Goal: Transaction & Acquisition: Purchase product/service

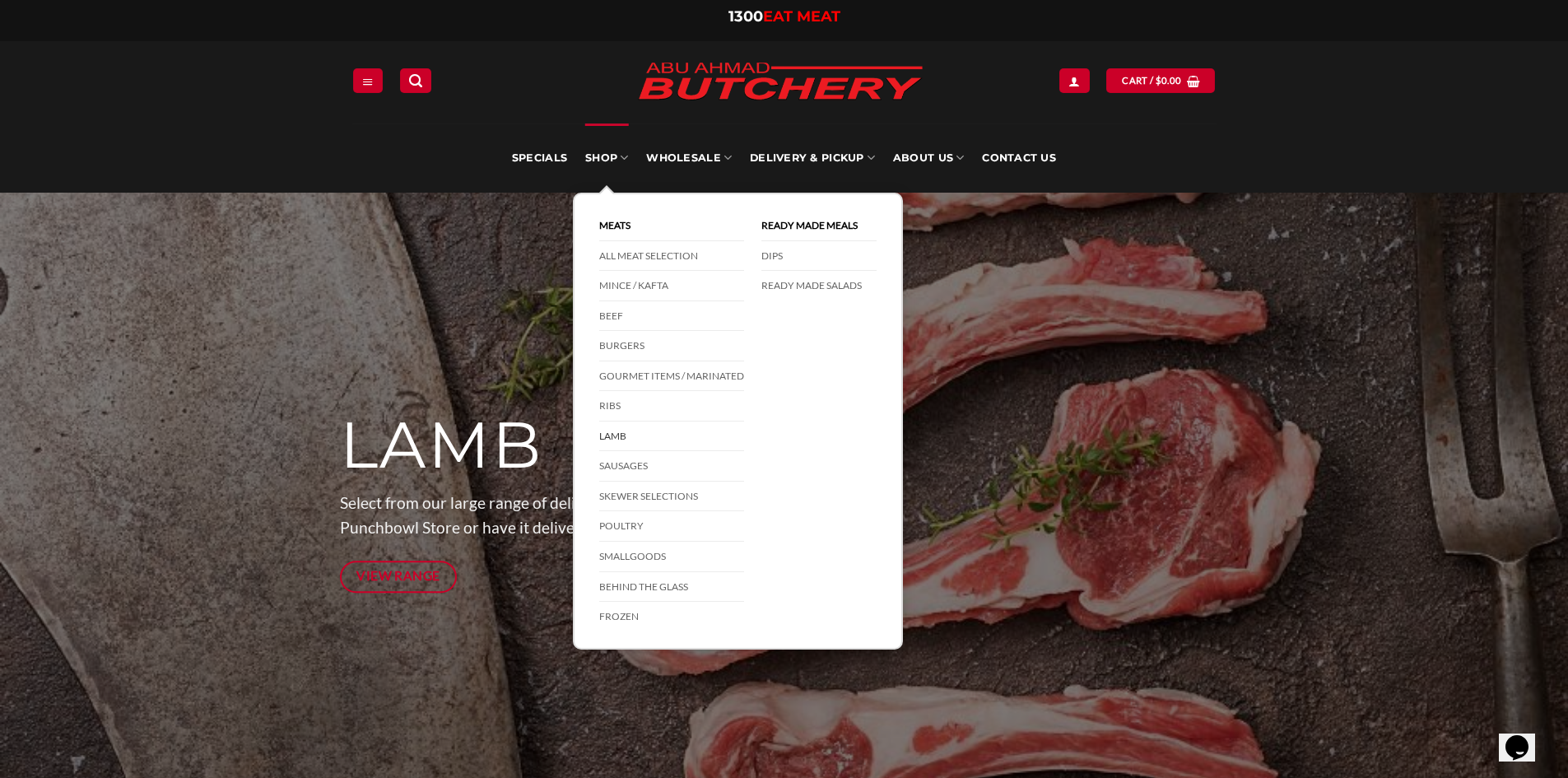
click at [615, 436] on link "Lamb" at bounding box center [671, 437] width 145 height 31
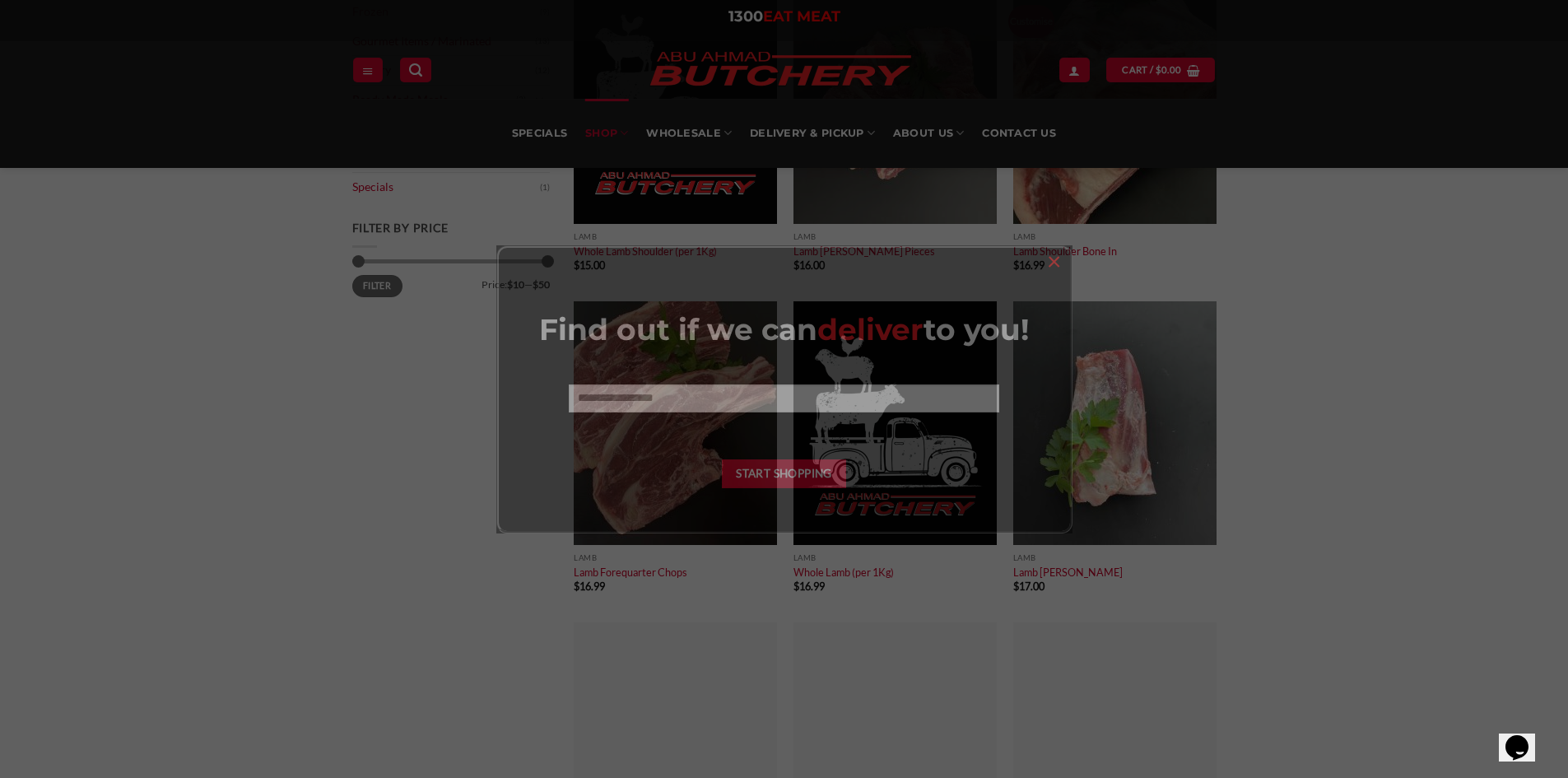
scroll to position [823, 0]
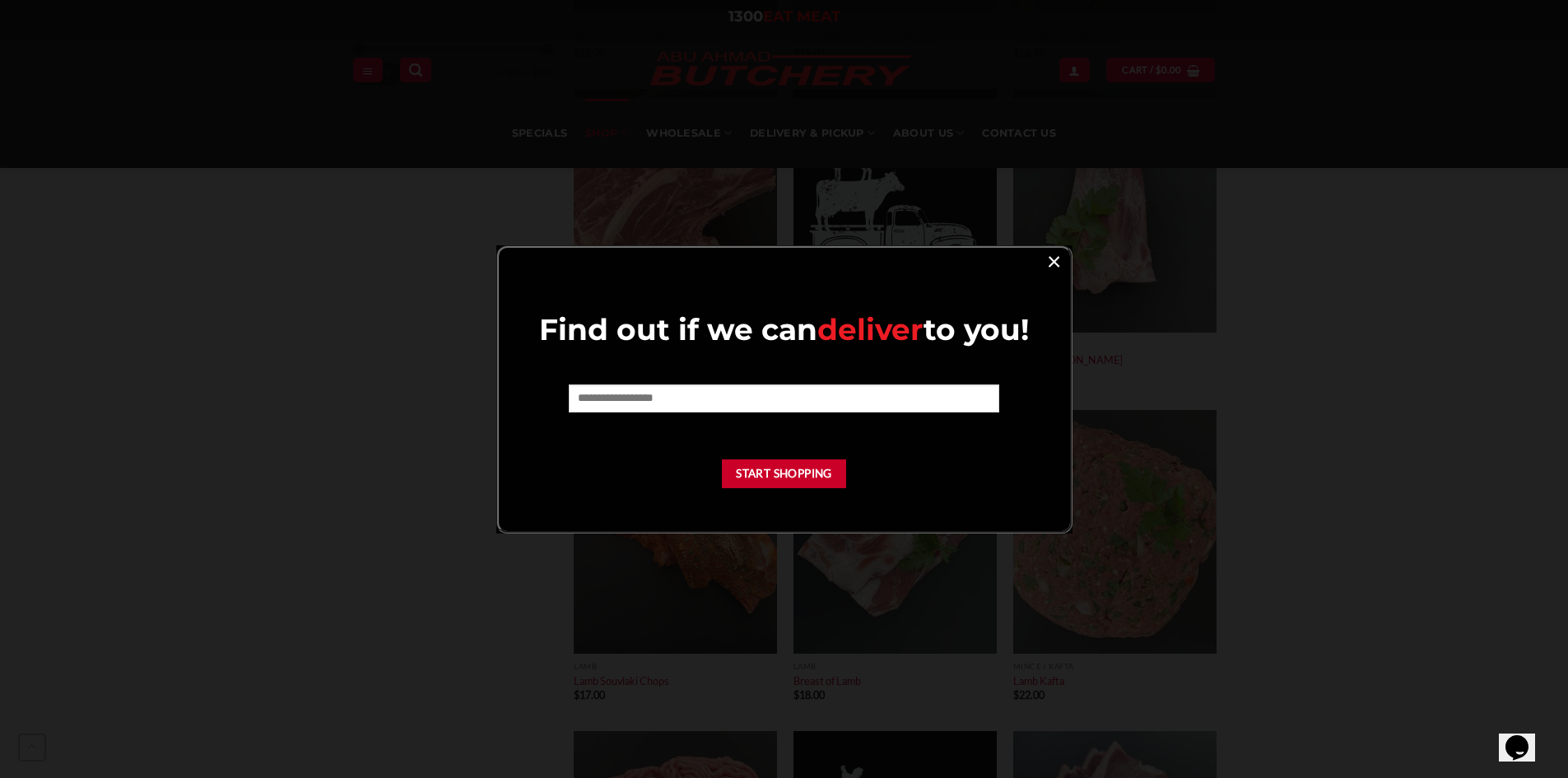
click at [1055, 264] on link "×" at bounding box center [1053, 260] width 24 height 22
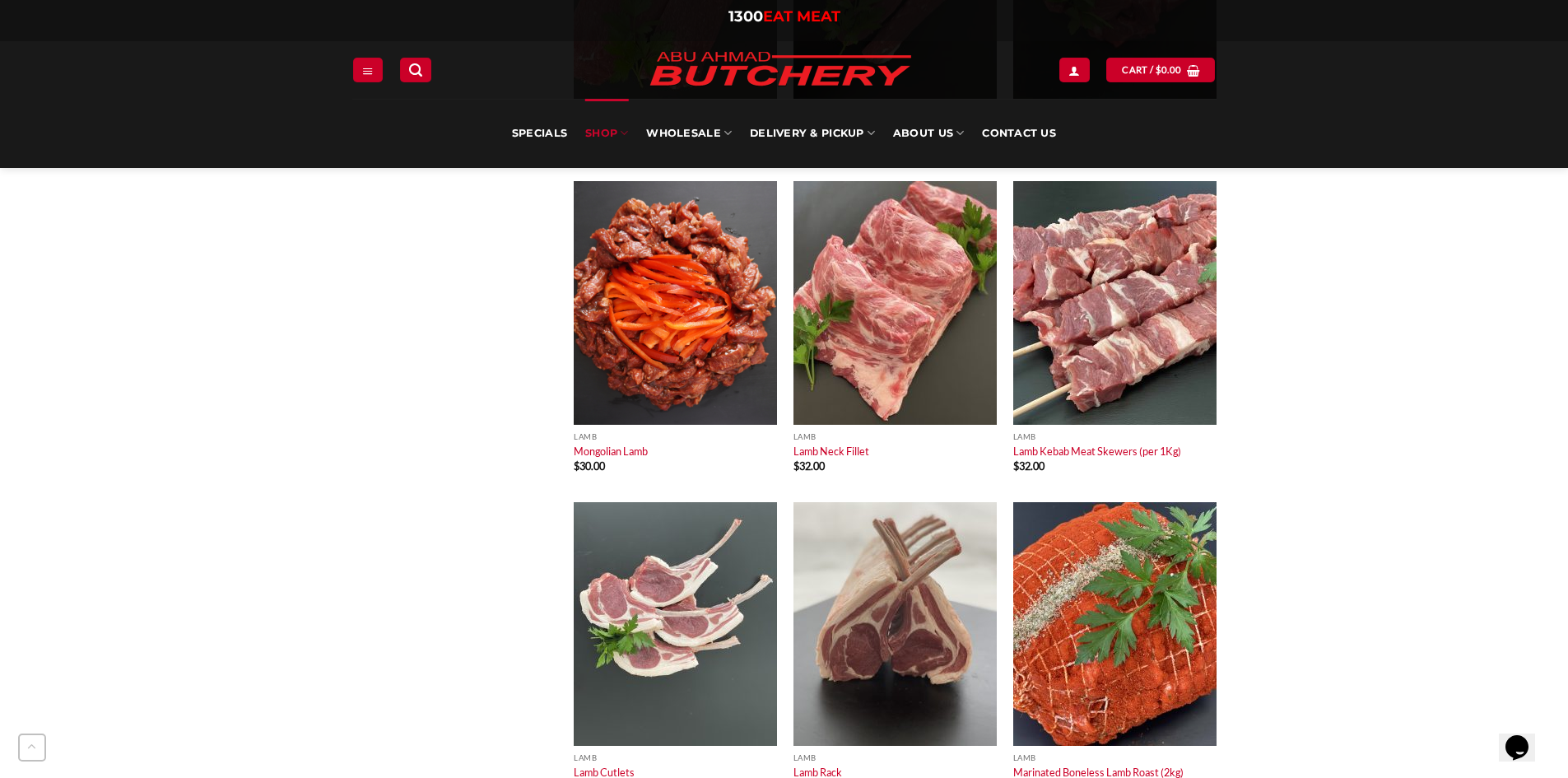
scroll to position [2305, 0]
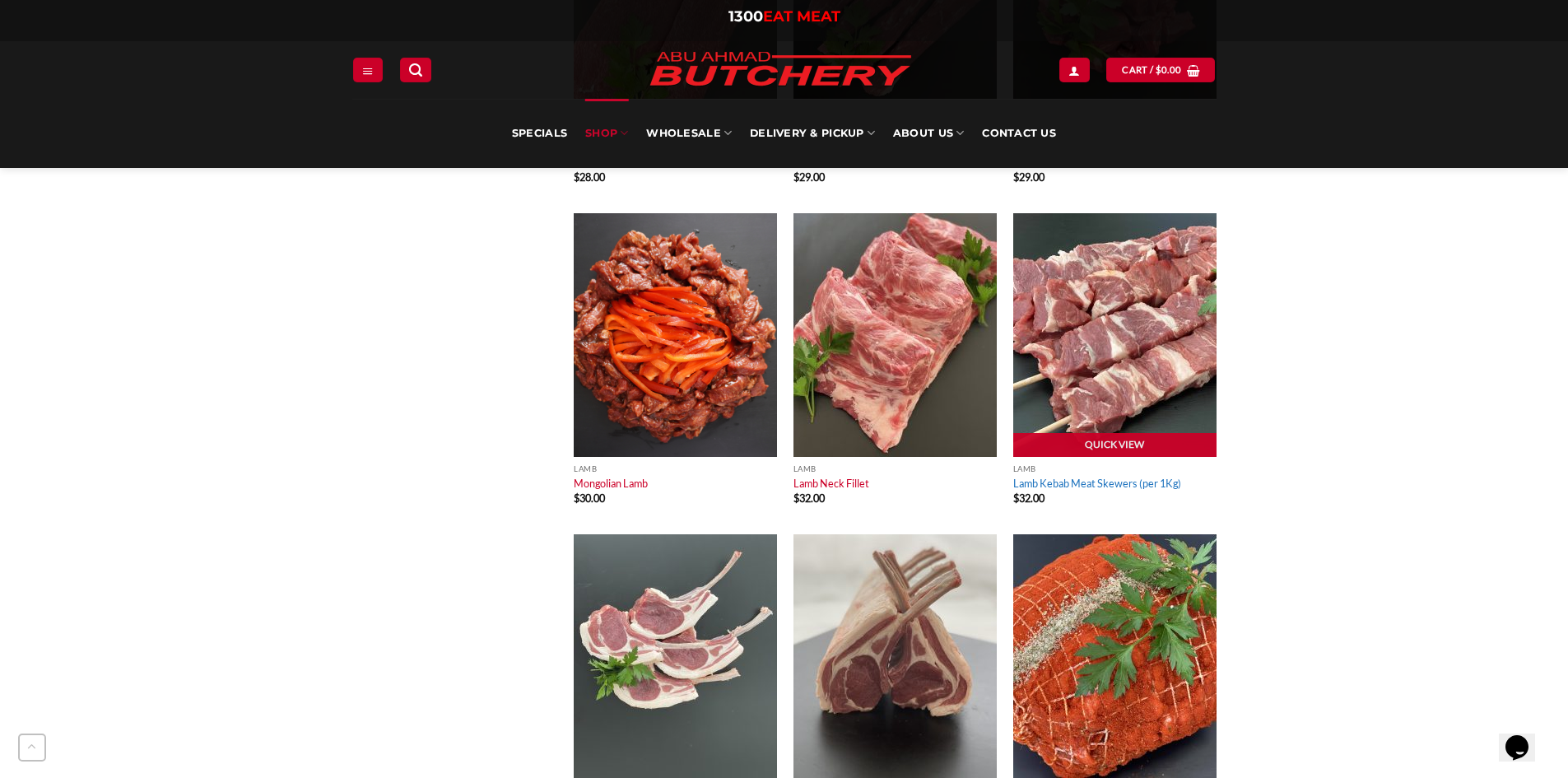
click at [1102, 483] on link "Lamb Kebab Meat Skewers (per 1Kg)" at bounding box center [1097, 483] width 168 height 13
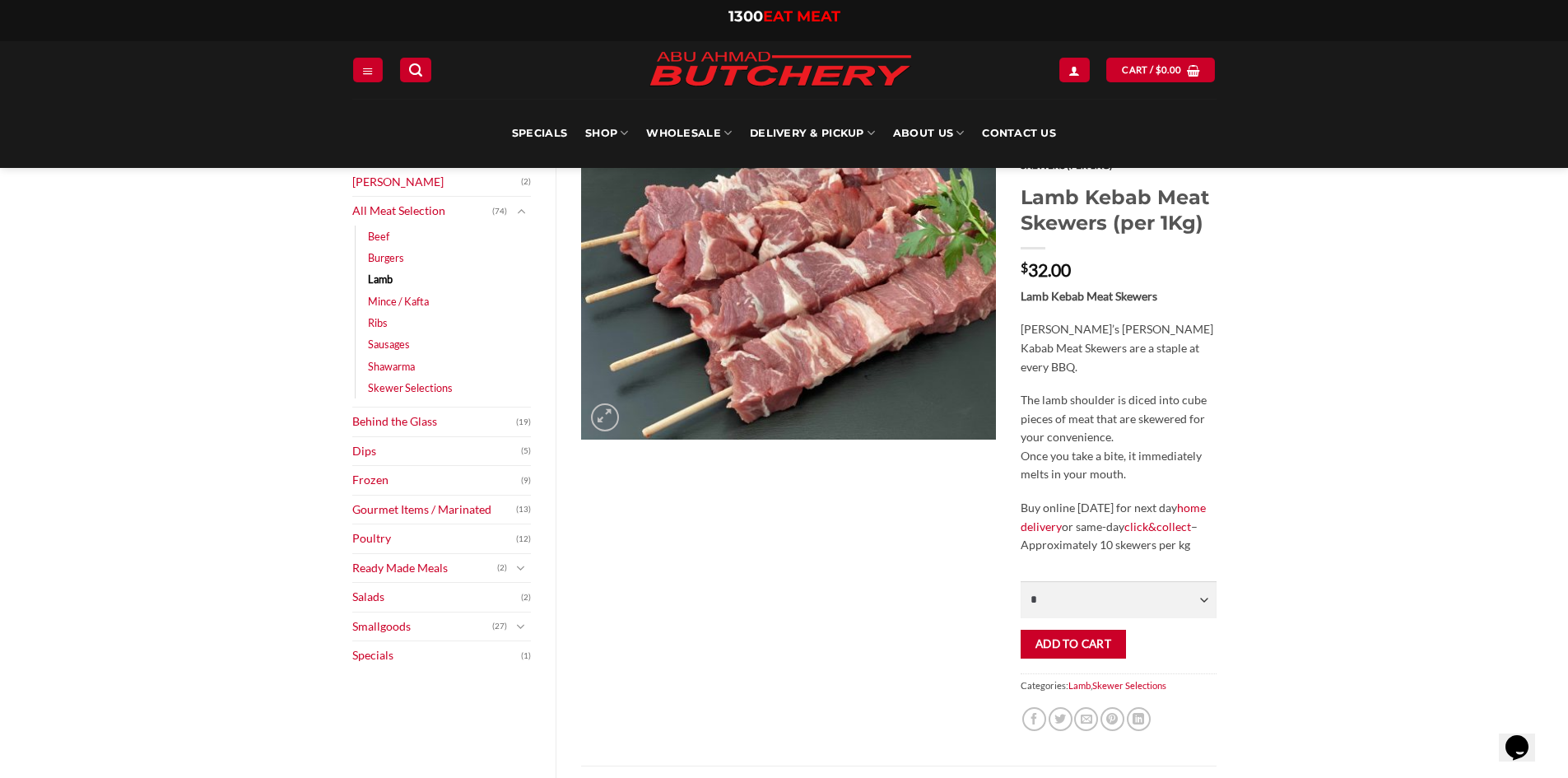
scroll to position [83, 0]
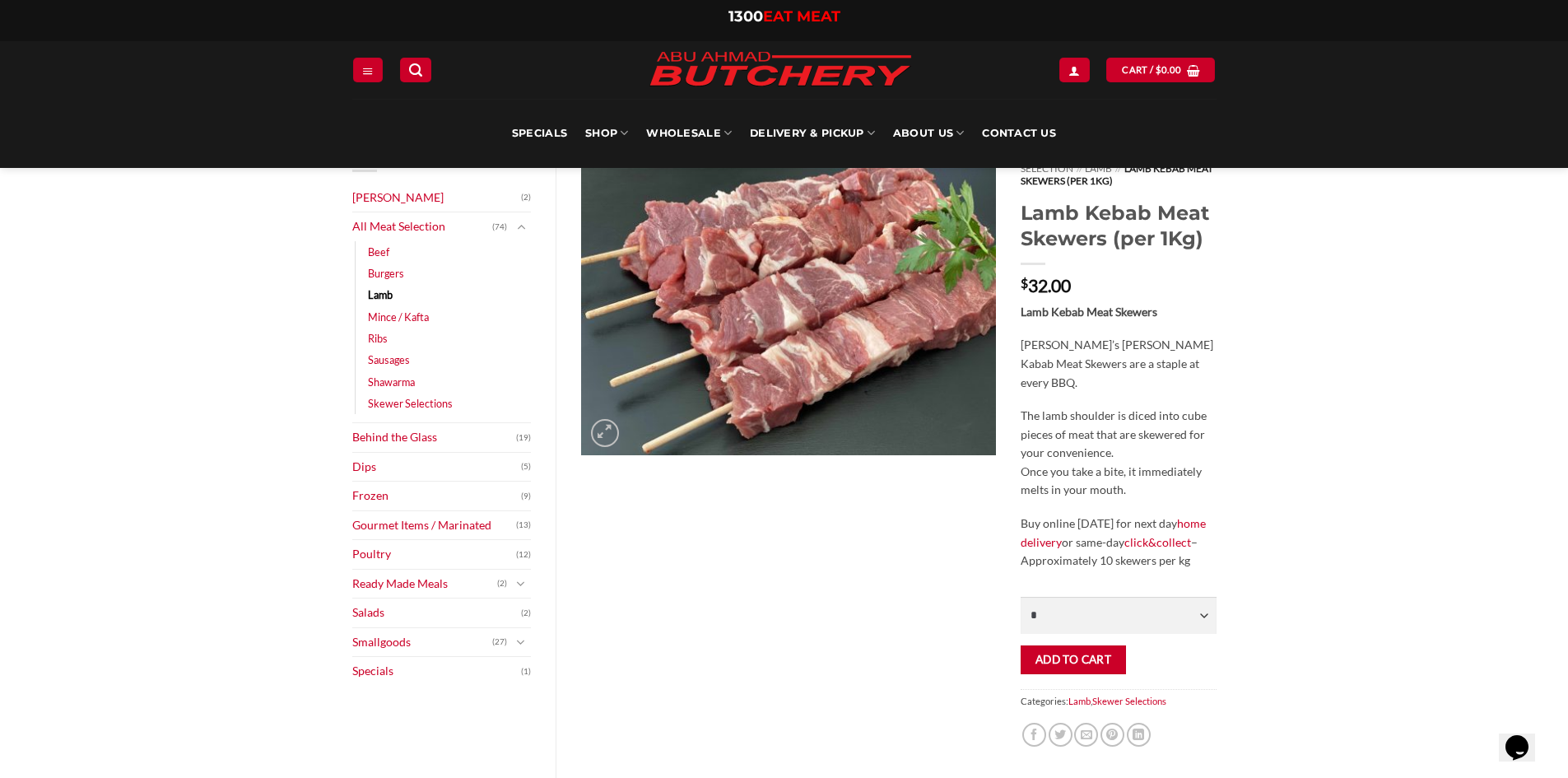
drag, startPoint x: 1179, startPoint y: 545, endPoint x: 1095, endPoint y: 549, distance: 84.1
click at [1095, 547] on p "Buy online [DATE] for next day home delivery or same-day click&collect – Approx…" at bounding box center [1117, 543] width 195 height 56
click at [1098, 554] on p "Buy online [DATE] for next day home delivery or same-day click&collect – Approx…" at bounding box center [1117, 543] width 195 height 56
click at [1232, 552] on div "Home // All Meat Selection // Lamb // Lamb Kebab Meat Skewers (per 1Kg) Lamb Ke…" at bounding box center [898, 724] width 686 height 1161
drag, startPoint x: 1098, startPoint y: 552, endPoint x: 1190, endPoint y: 546, distance: 92.2
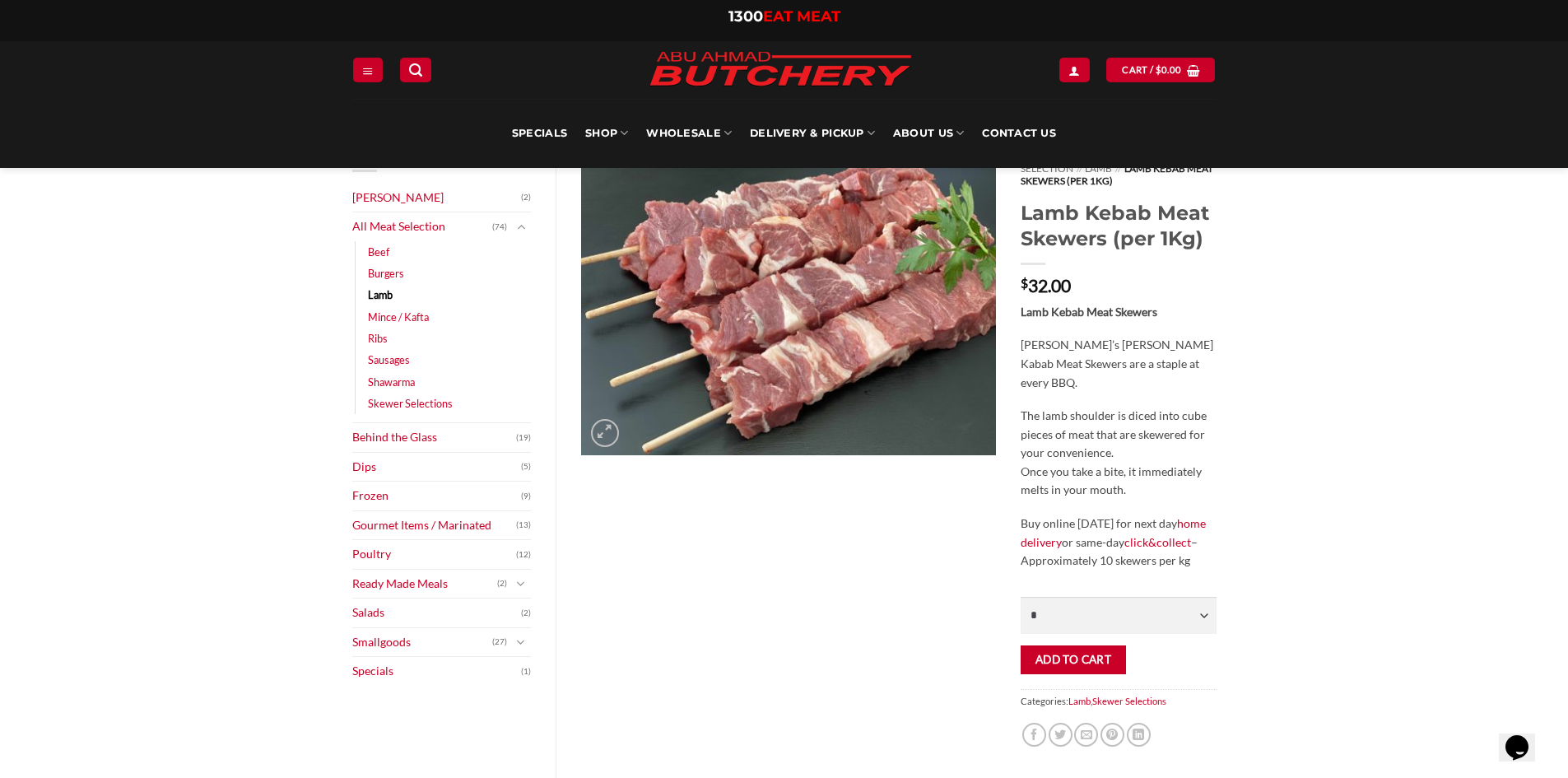
click at [1190, 546] on p "Buy online [DATE] for next day home delivery or same-day click&collect – Approx…" at bounding box center [1117, 543] width 195 height 56
click at [1198, 554] on p "Buy online [DATE] for next day home delivery or same-day click&collect – Approx…" at bounding box center [1117, 543] width 195 height 56
drag, startPoint x: 1184, startPoint y: 550, endPoint x: 1100, endPoint y: 536, distance: 85.2
click at [1100, 536] on p "Buy online [DATE] for next day home delivery or same-day click&collect – Approx…" at bounding box center [1117, 543] width 195 height 56
click at [1103, 544] on p "Buy online [DATE] for next day home delivery or same-day click&collect – Approx…" at bounding box center [1117, 543] width 195 height 56
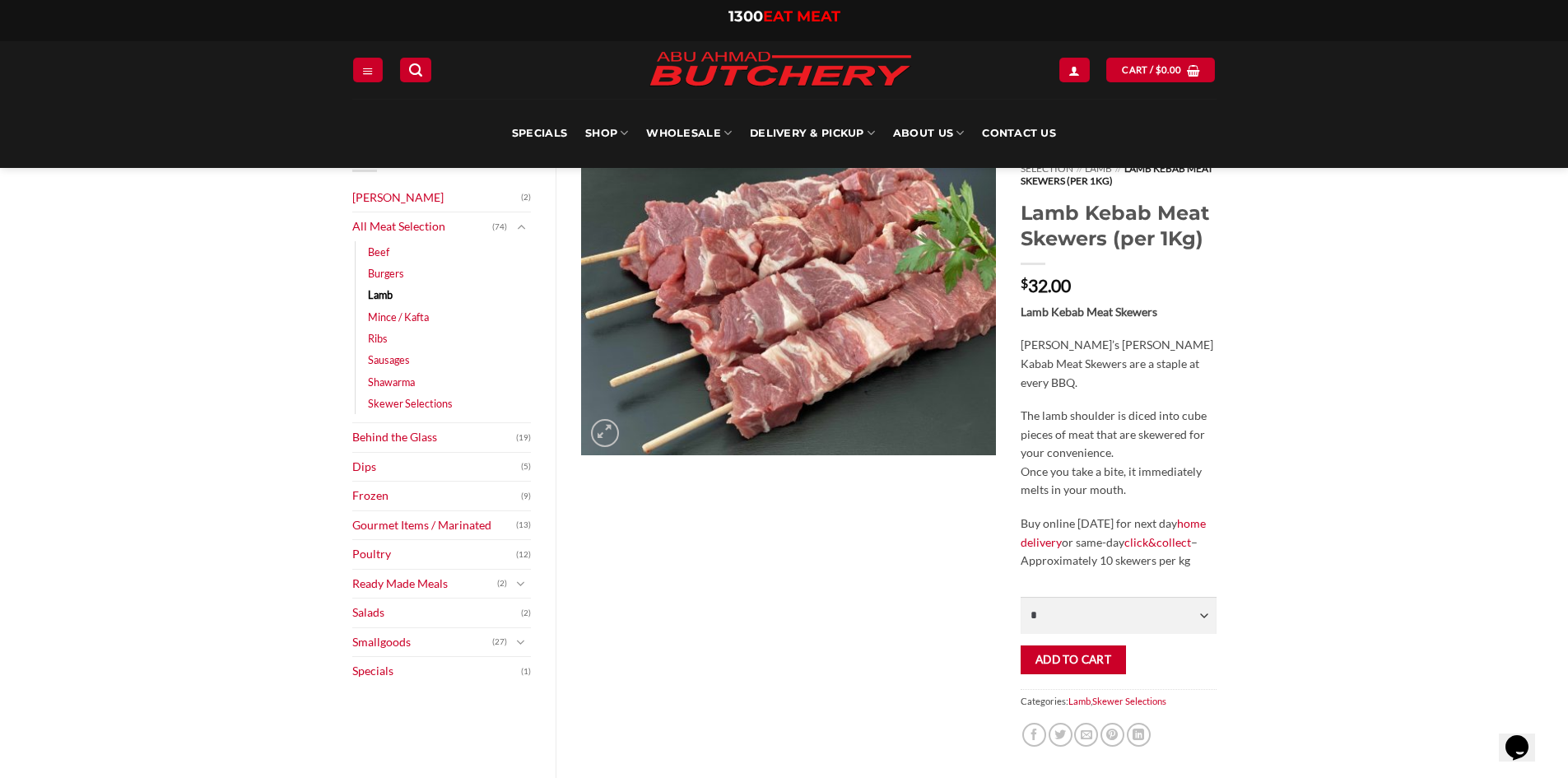
drag, startPoint x: 1097, startPoint y: 547, endPoint x: 1189, endPoint y: 557, distance: 92.5
click at [1189, 557] on p "Buy online [DATE] for next day home delivery or same-day click&collect – Approx…" at bounding box center [1117, 543] width 195 height 56
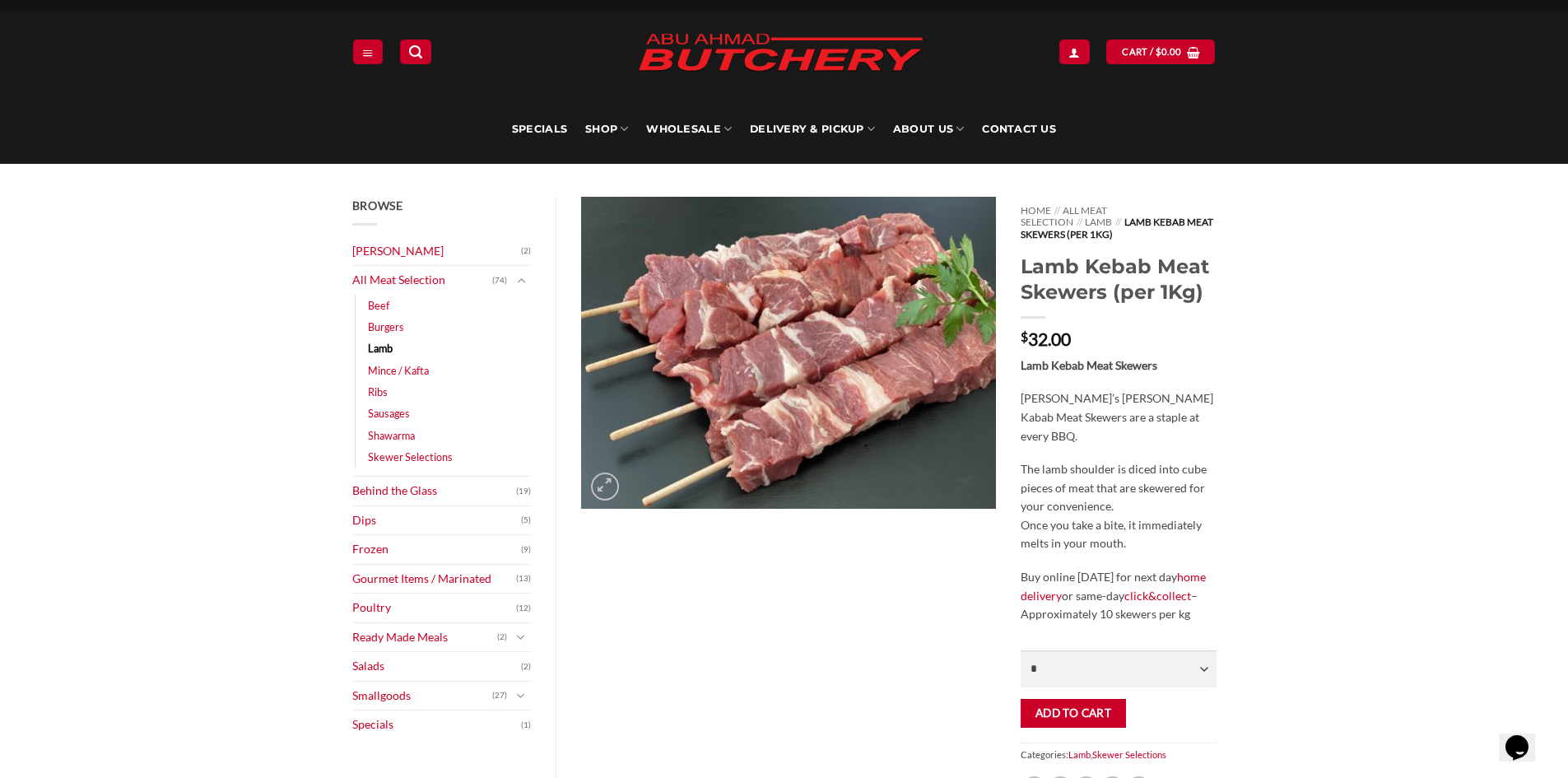
scroll to position [0, 0]
